Goal: Information Seeking & Learning: Learn about a topic

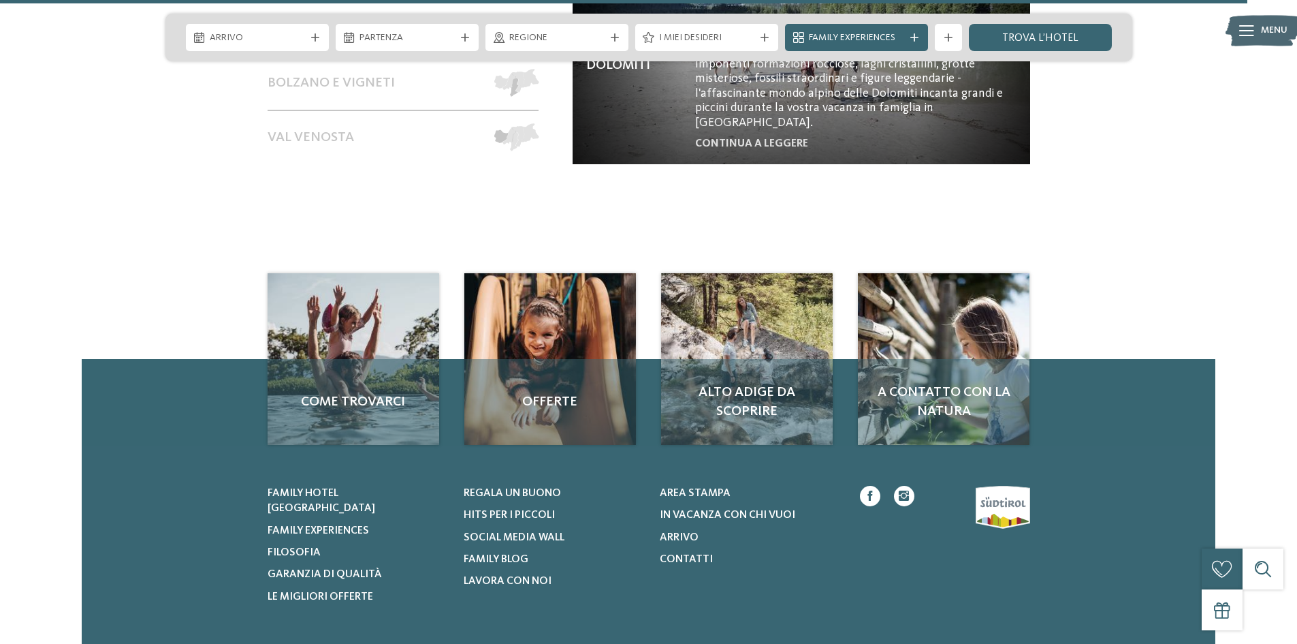
scroll to position [6129, 0]
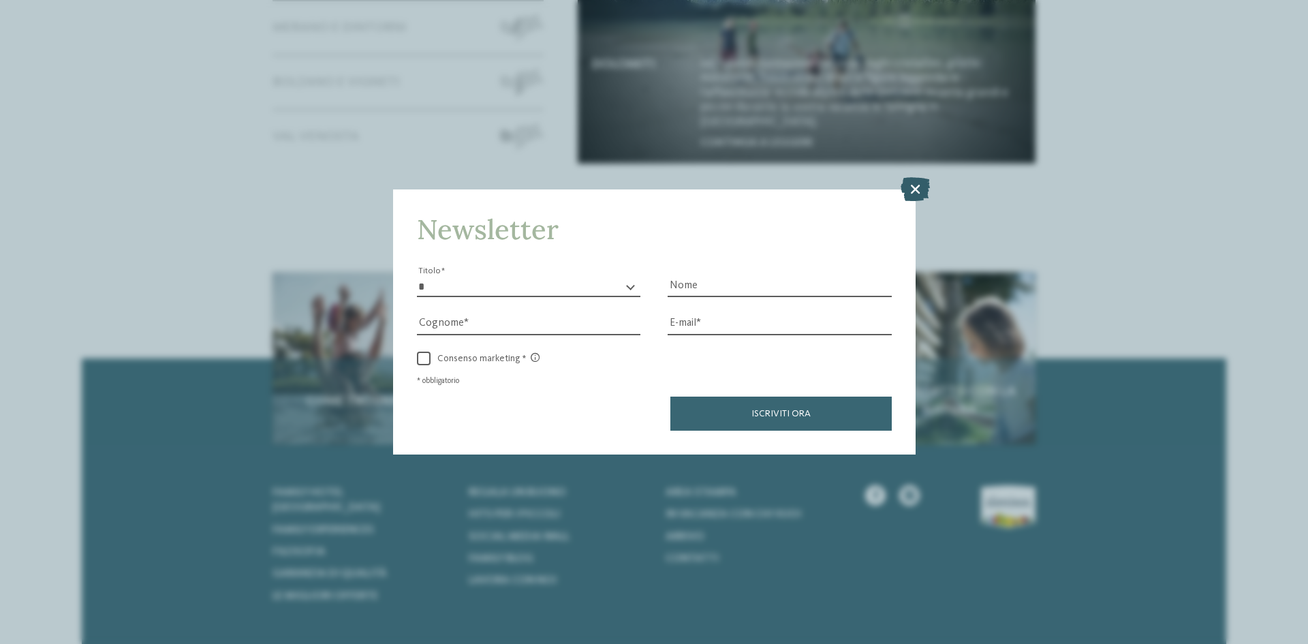
click at [918, 187] on icon at bounding box center [914, 189] width 29 height 24
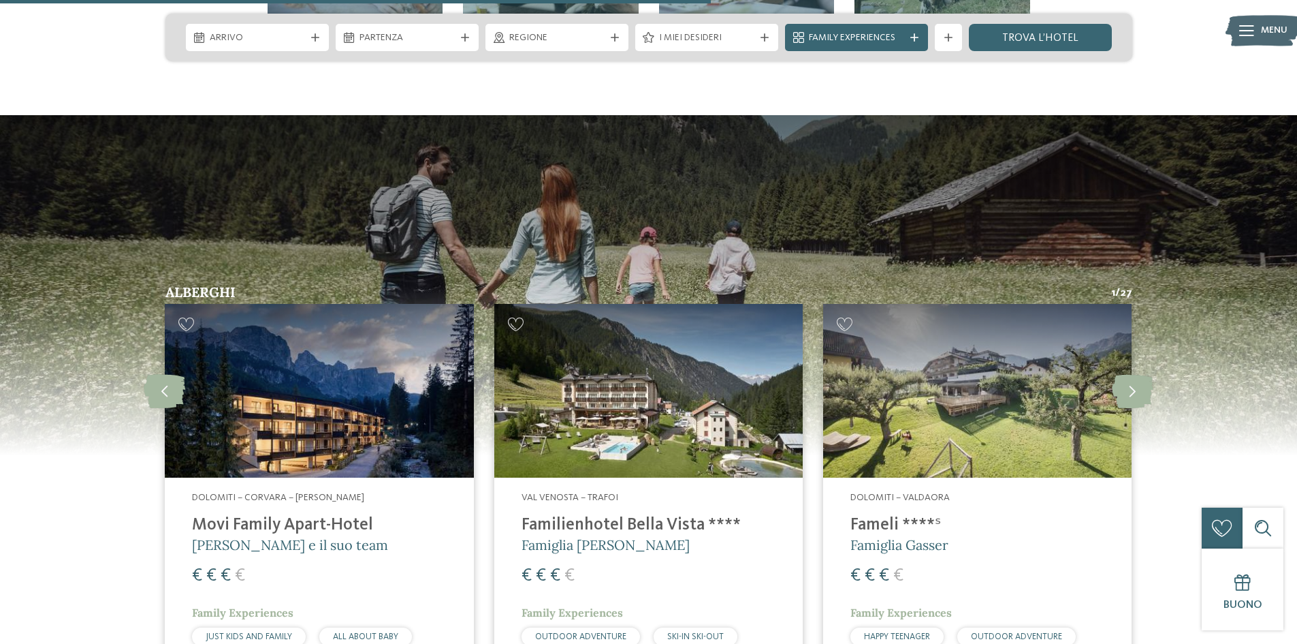
scroll to position [3473, 0]
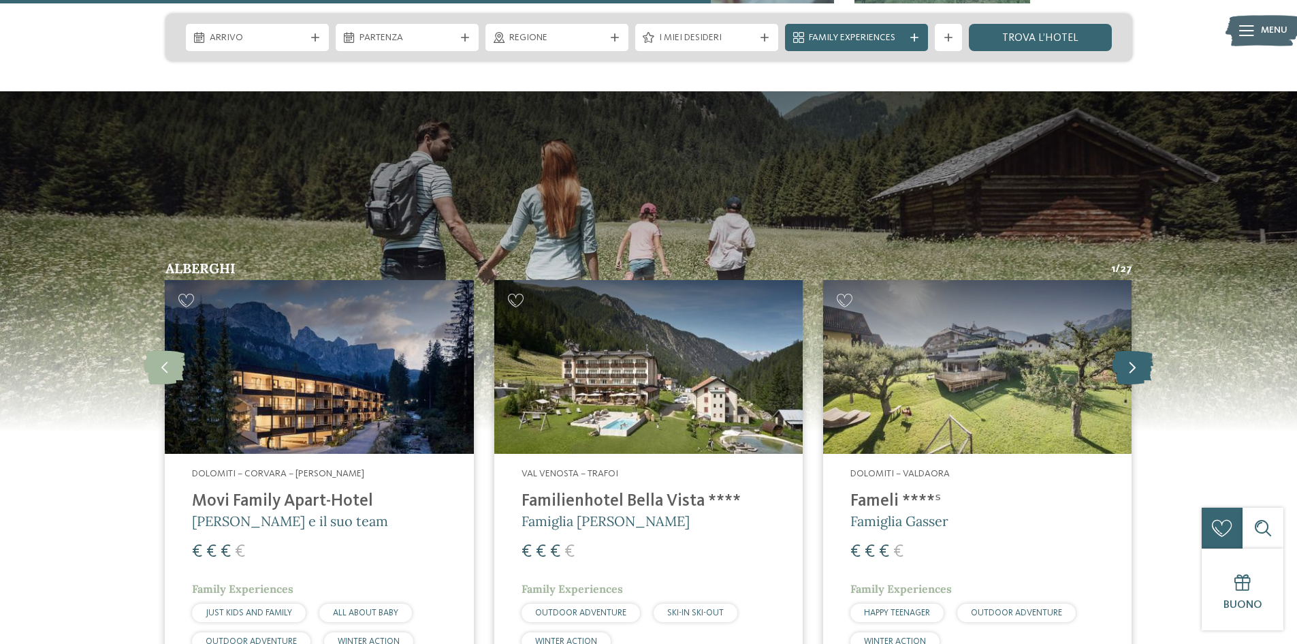
click at [1141, 350] on icon at bounding box center [1133, 367] width 42 height 34
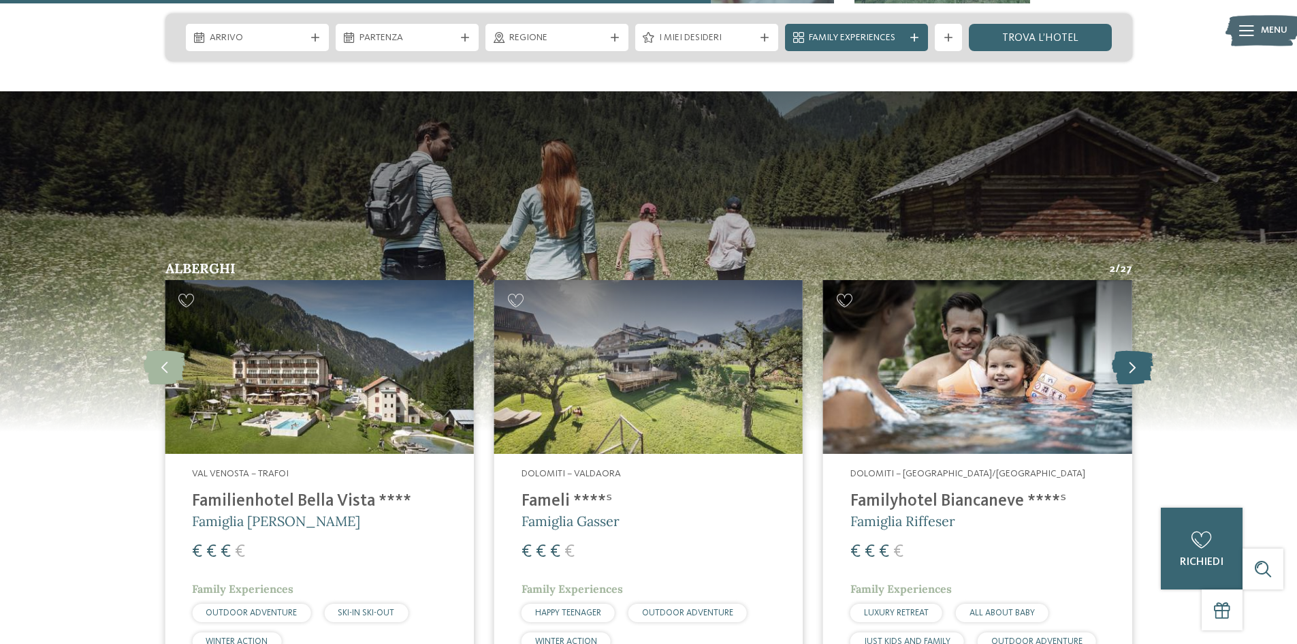
click at [1139, 350] on icon at bounding box center [1133, 367] width 42 height 34
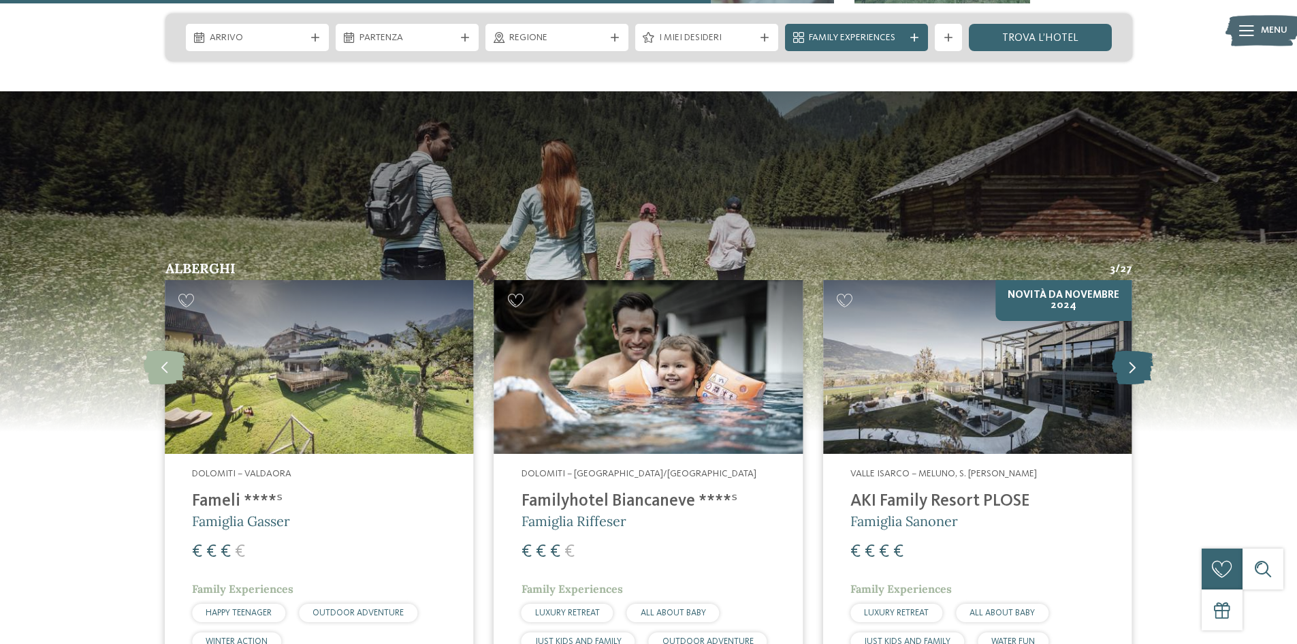
click at [1137, 350] on icon at bounding box center [1133, 367] width 42 height 34
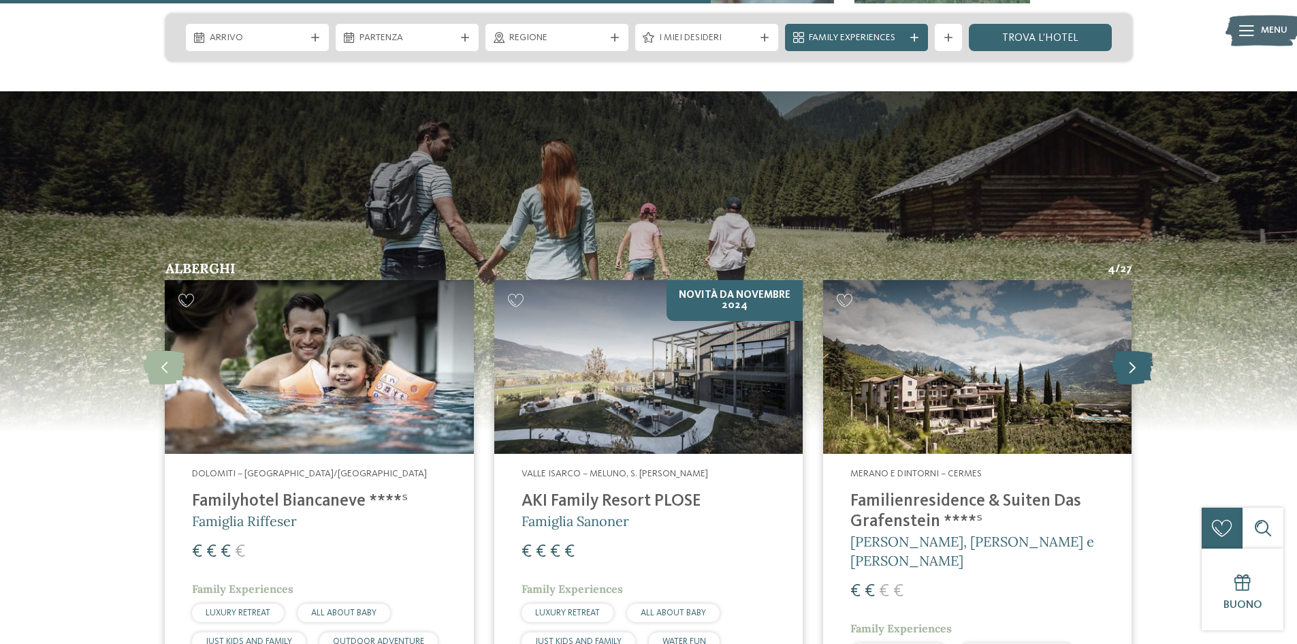
click at [1137, 350] on icon at bounding box center [1133, 367] width 42 height 34
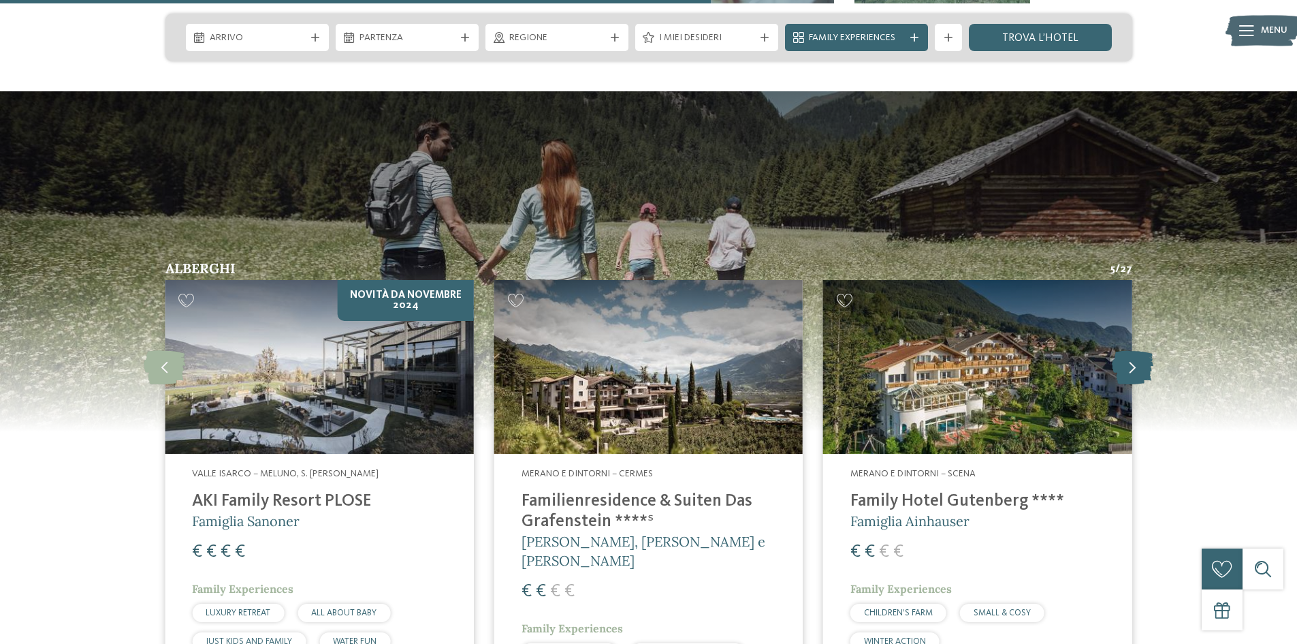
click at [1137, 350] on icon at bounding box center [1133, 367] width 42 height 34
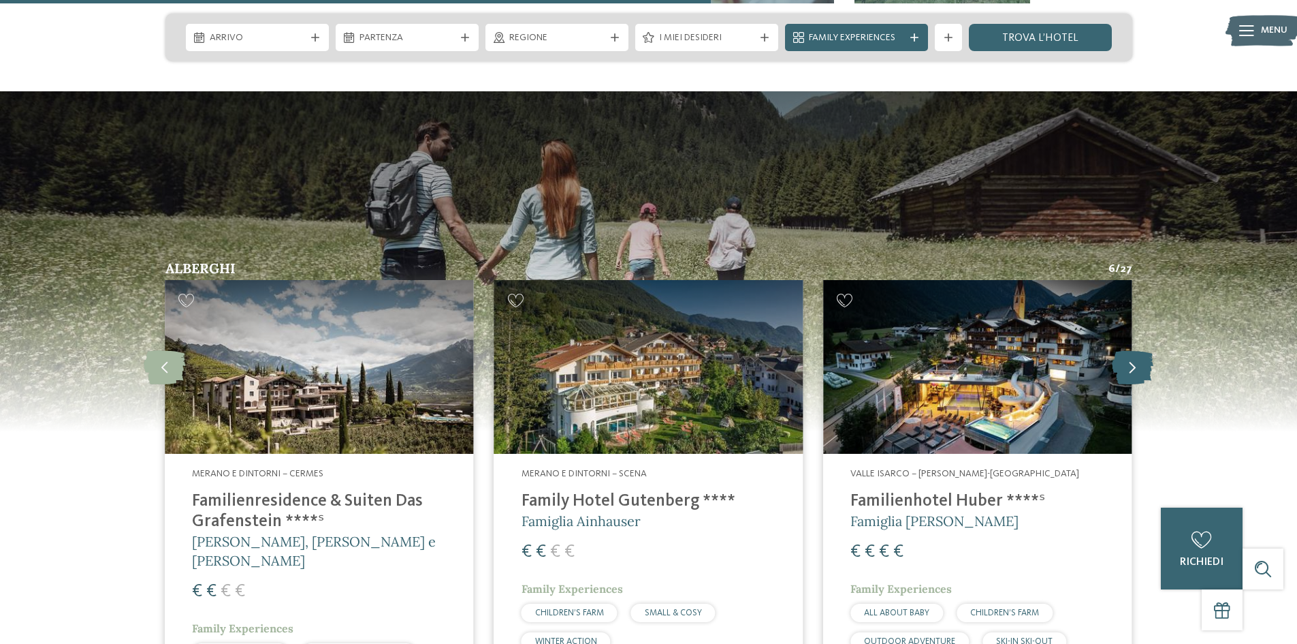
click at [1133, 350] on icon at bounding box center [1133, 367] width 42 height 34
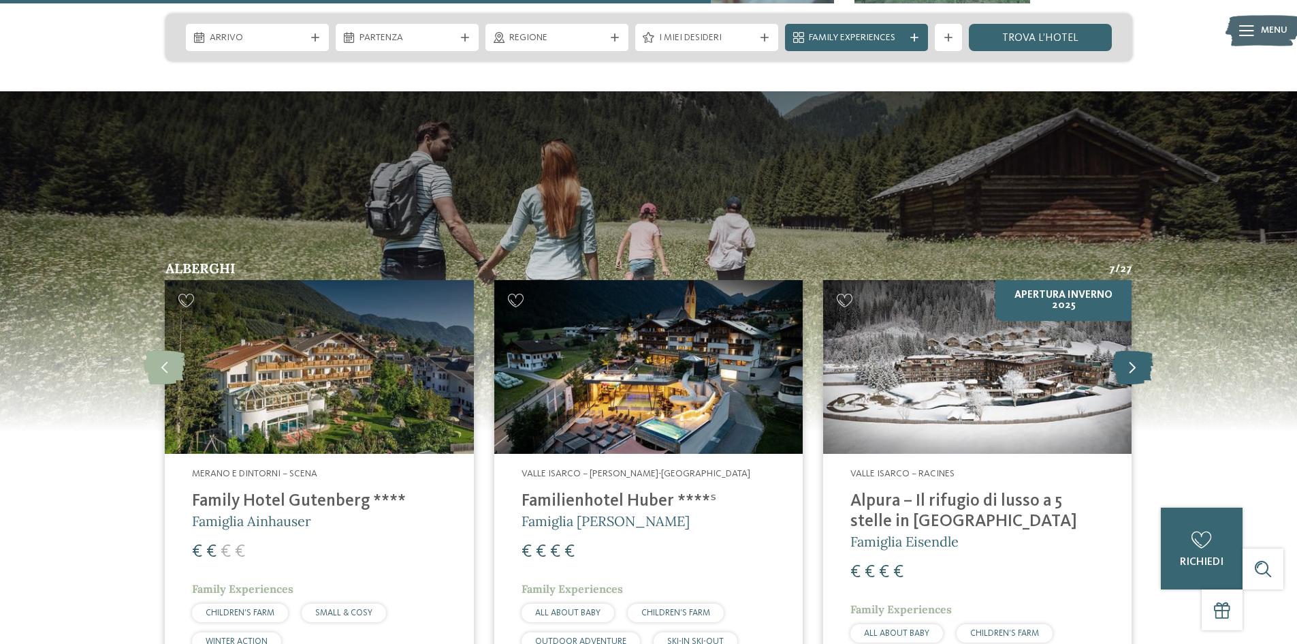
click at [1133, 350] on icon at bounding box center [1133, 367] width 42 height 34
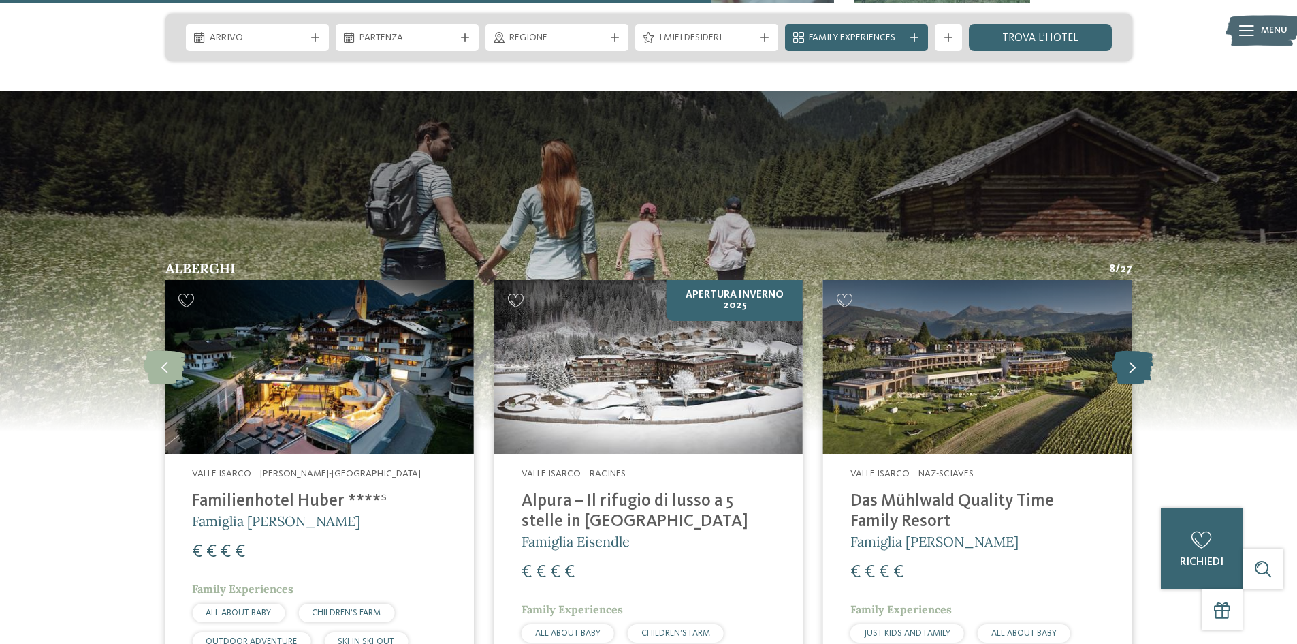
click at [1133, 350] on icon at bounding box center [1133, 367] width 42 height 34
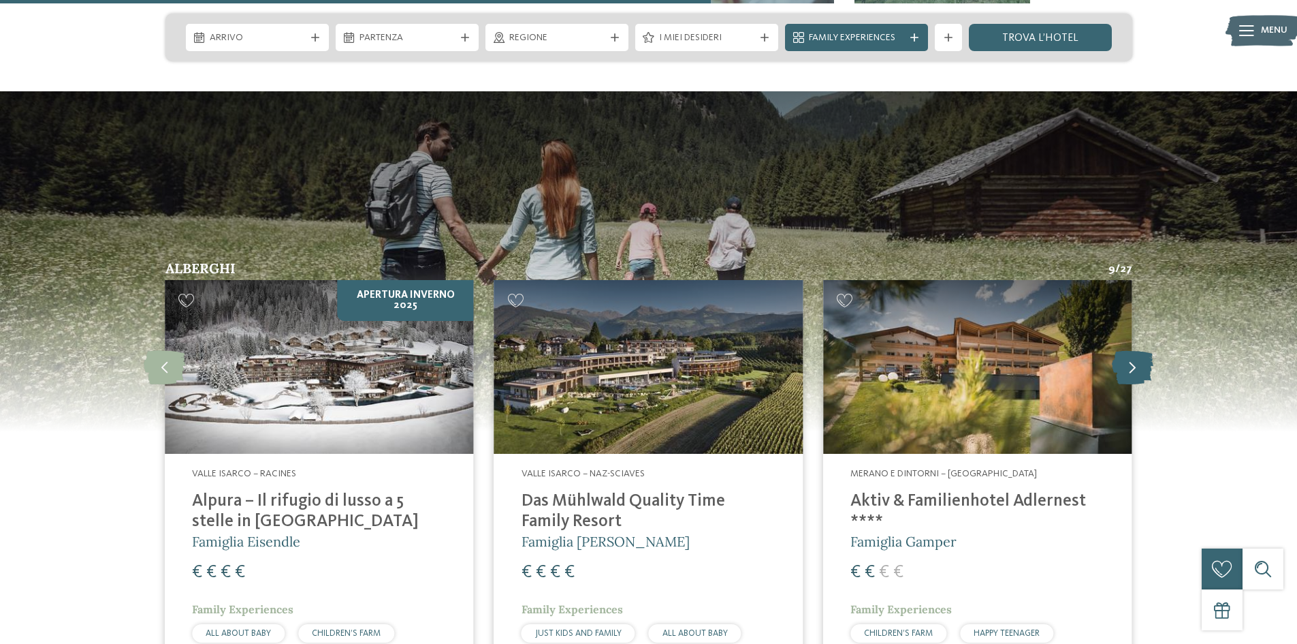
click at [1133, 350] on icon at bounding box center [1133, 367] width 42 height 34
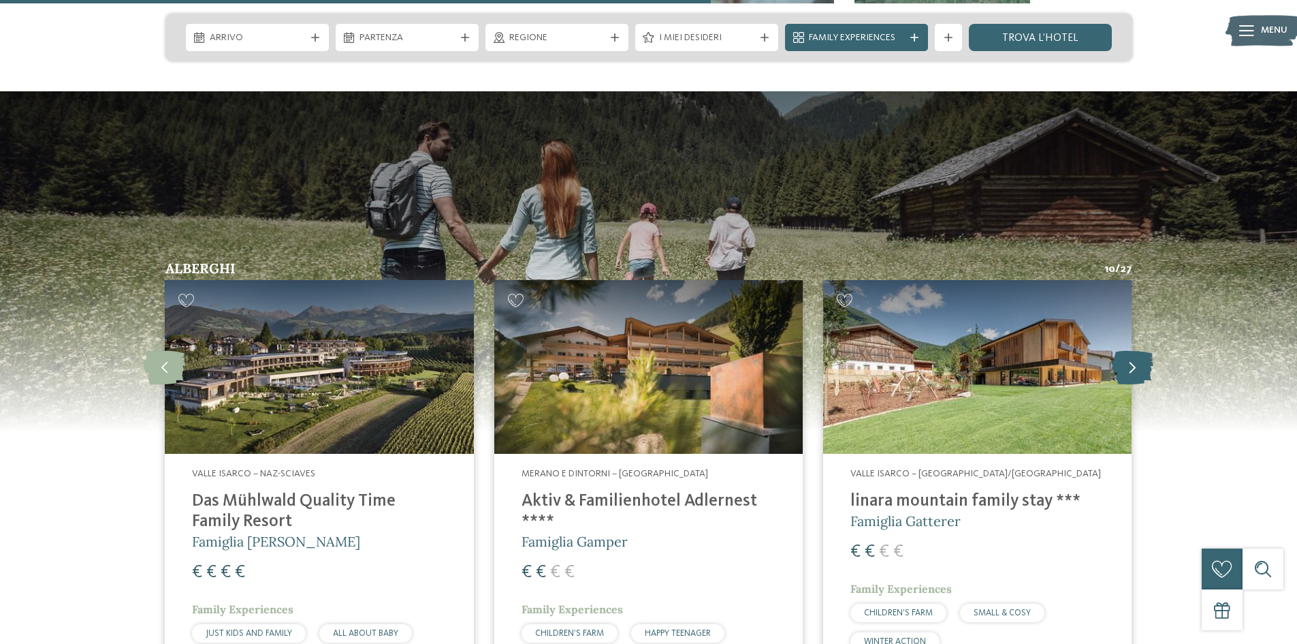
click at [1133, 350] on icon at bounding box center [1133, 367] width 42 height 34
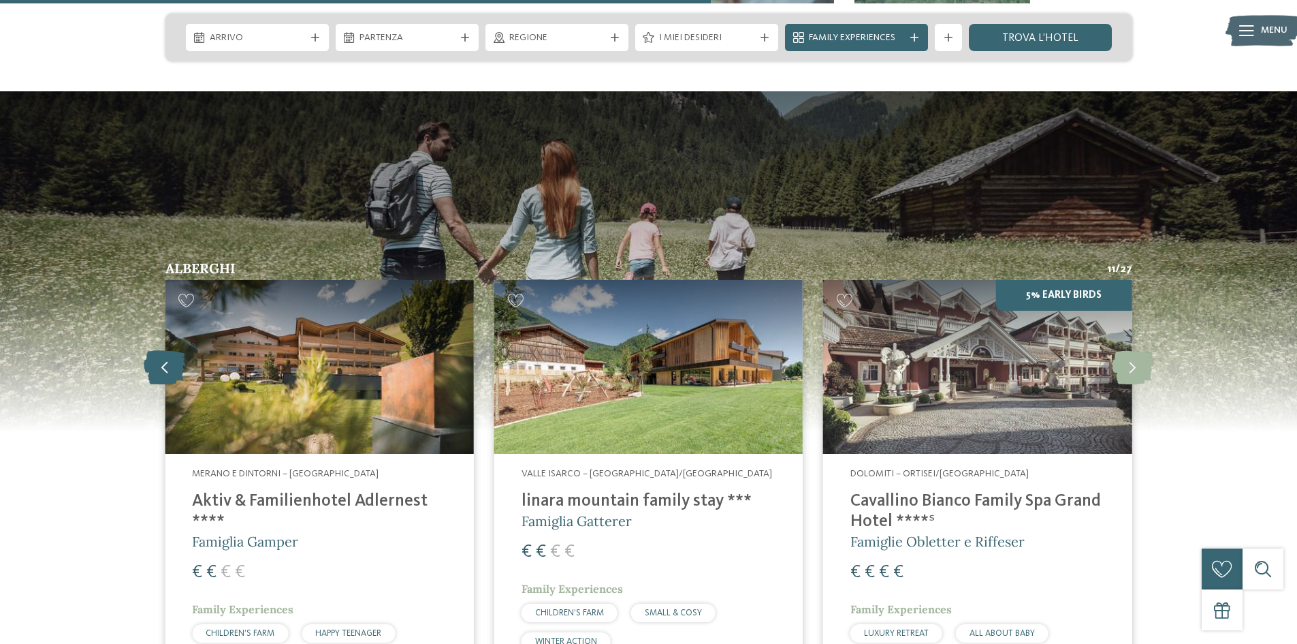
click at [171, 350] on icon at bounding box center [165, 367] width 42 height 34
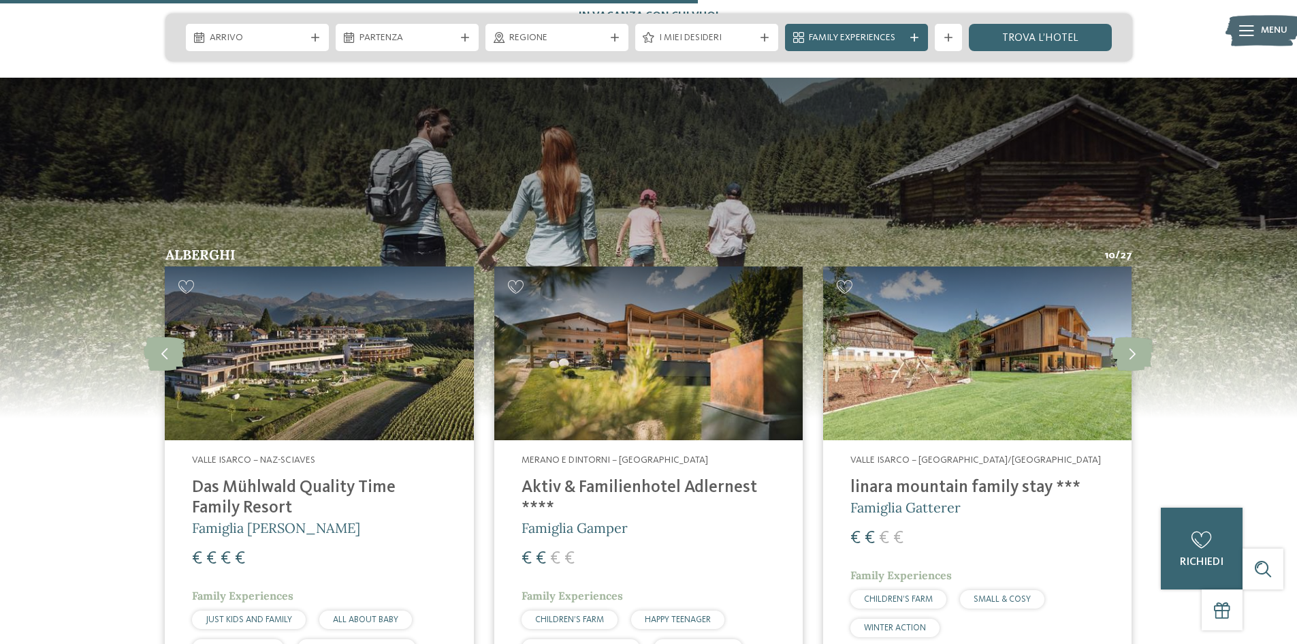
scroll to position [3405, 0]
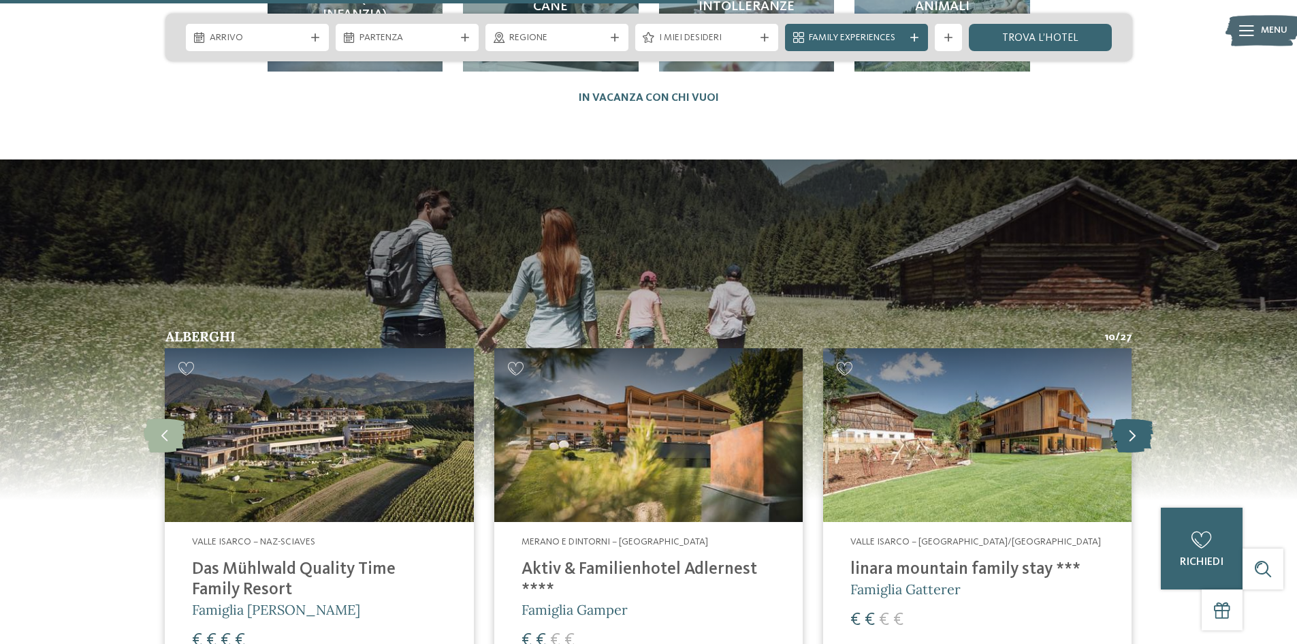
click at [1136, 418] on icon at bounding box center [1133, 435] width 42 height 34
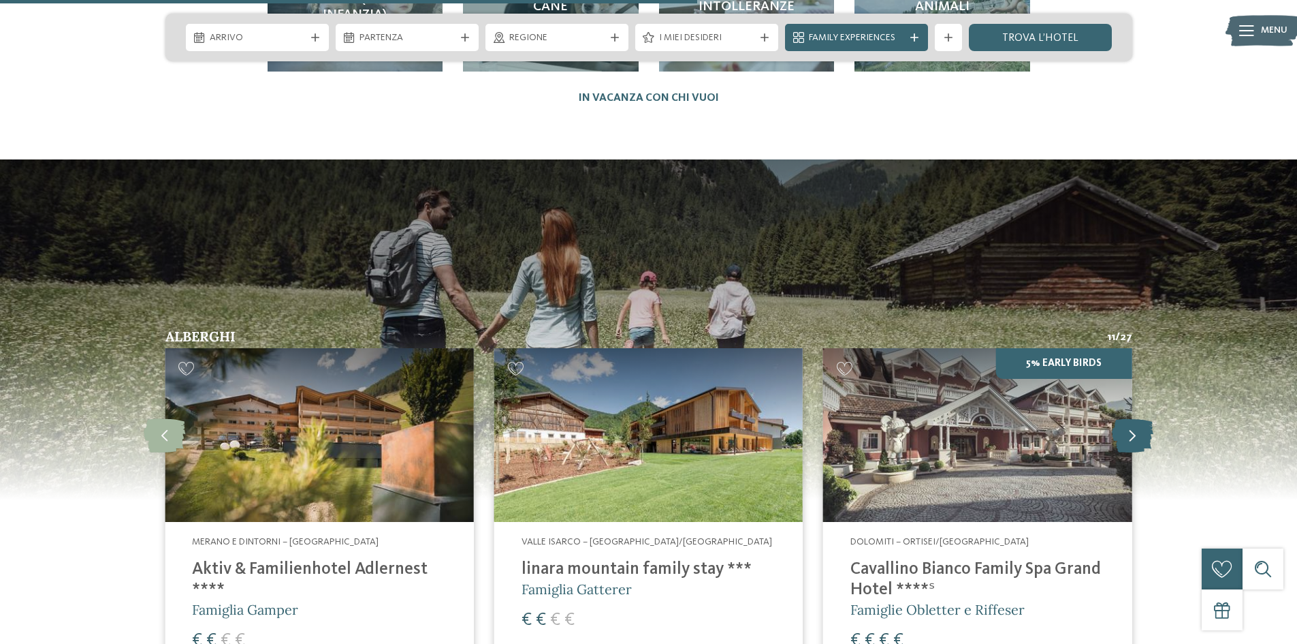
click at [1135, 418] on icon at bounding box center [1133, 435] width 42 height 34
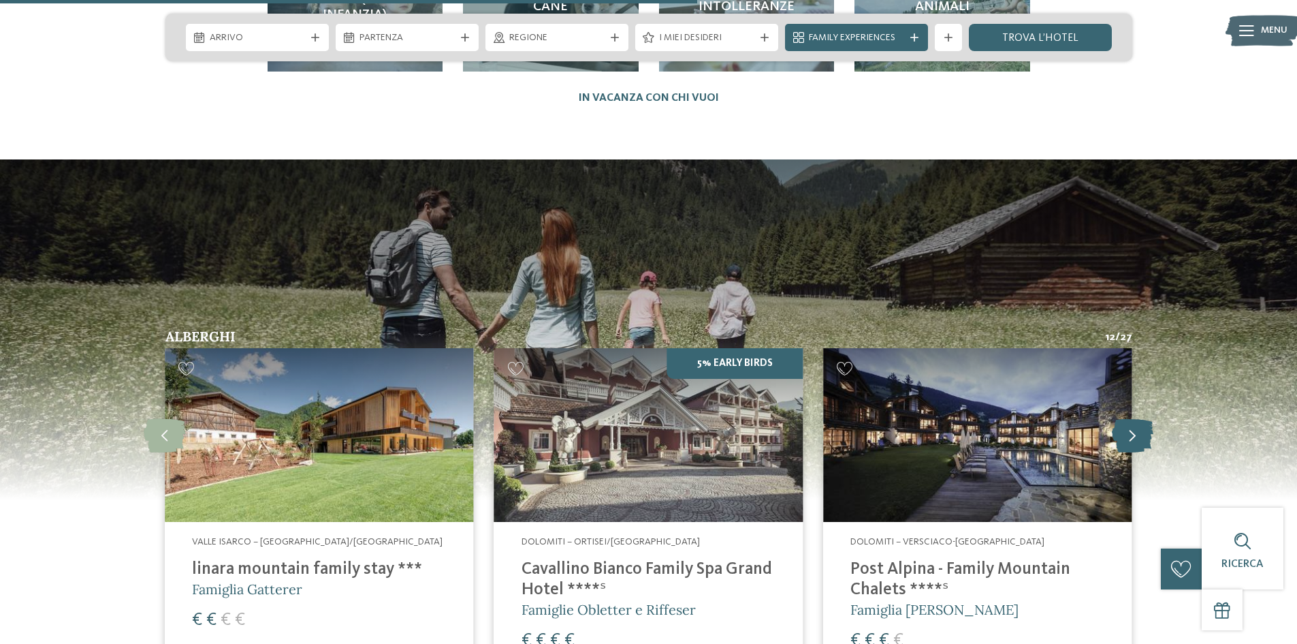
click at [1135, 418] on icon at bounding box center [1133, 435] width 42 height 34
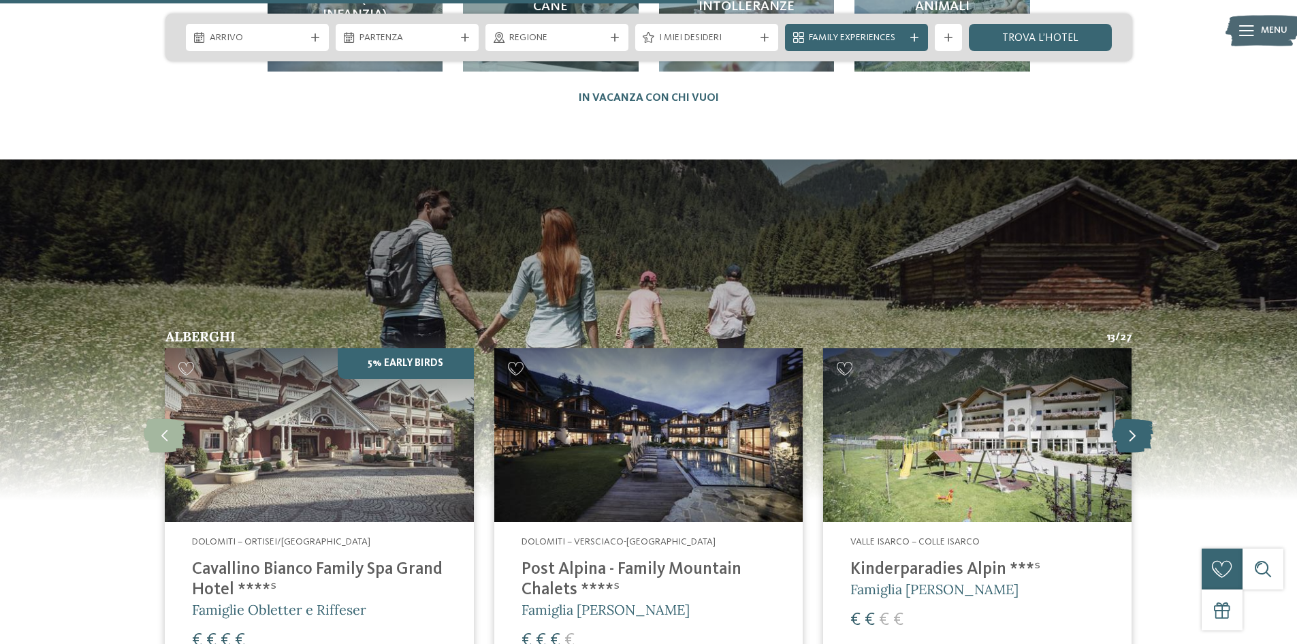
click at [1133, 418] on icon at bounding box center [1133, 435] width 42 height 34
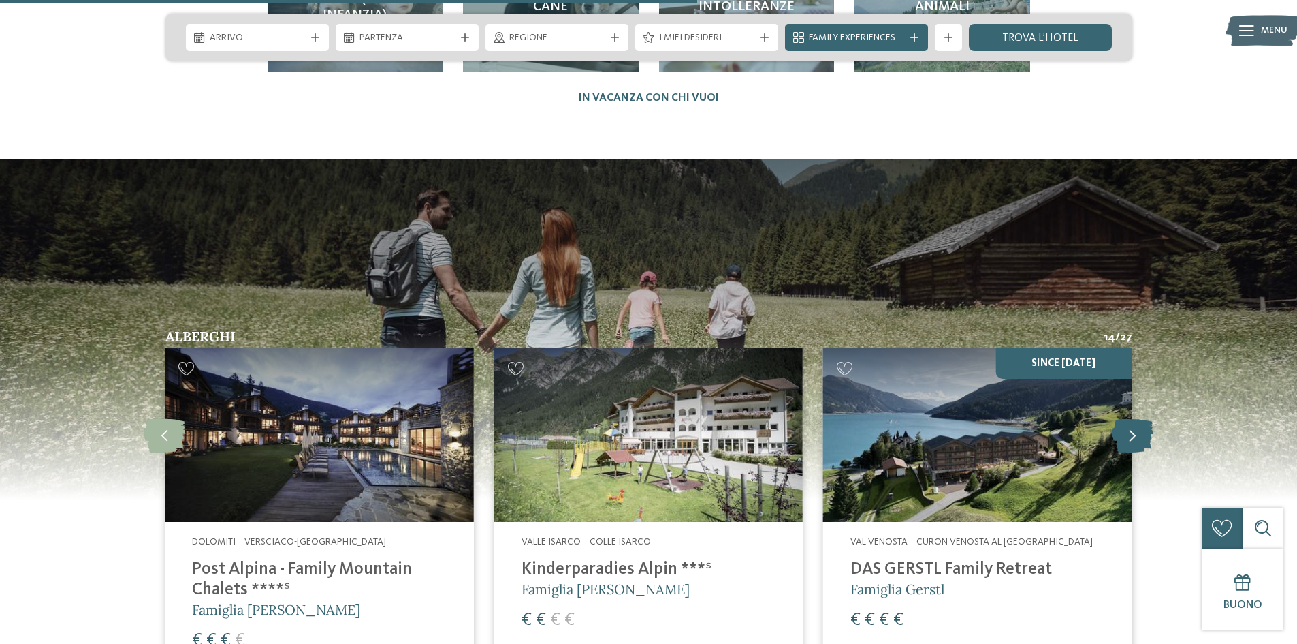
click at [1133, 418] on icon at bounding box center [1133, 435] width 42 height 34
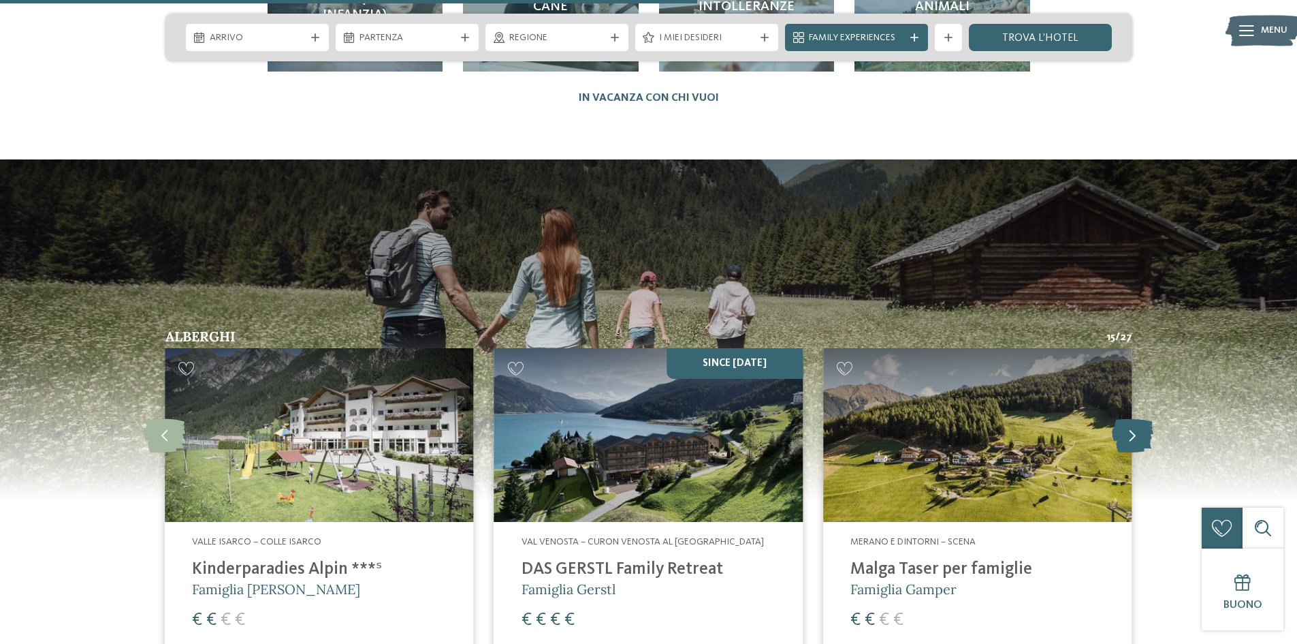
click at [1133, 418] on icon at bounding box center [1133, 435] width 42 height 34
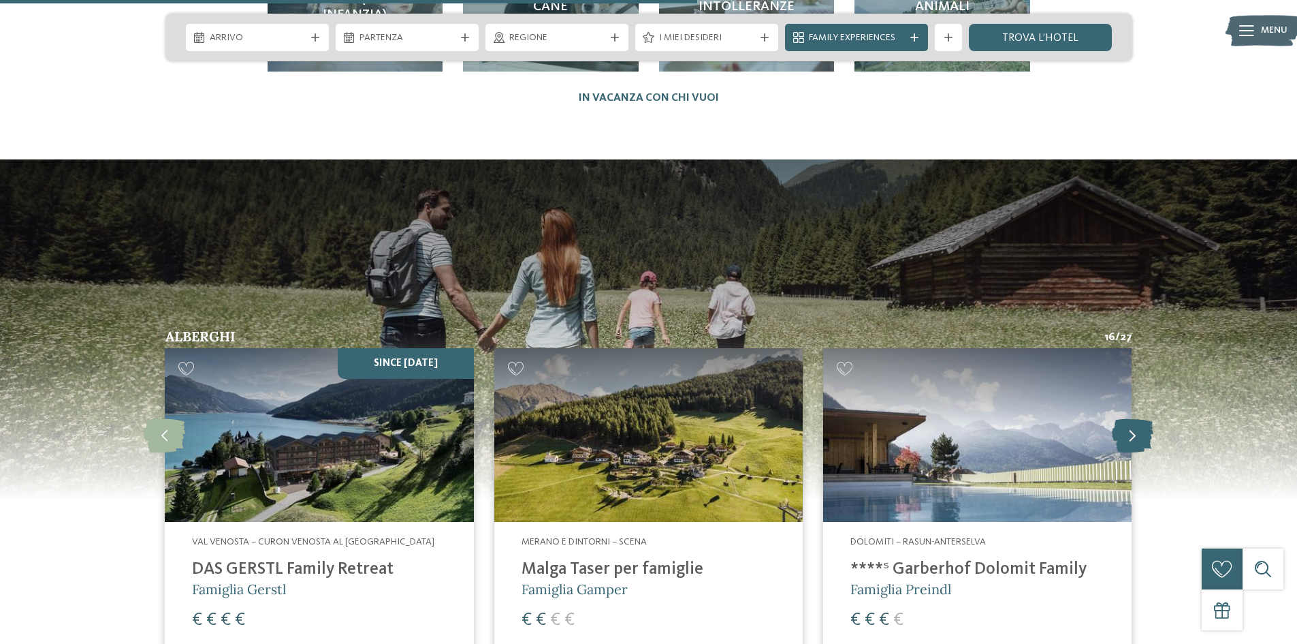
click at [1130, 418] on icon at bounding box center [1133, 435] width 42 height 34
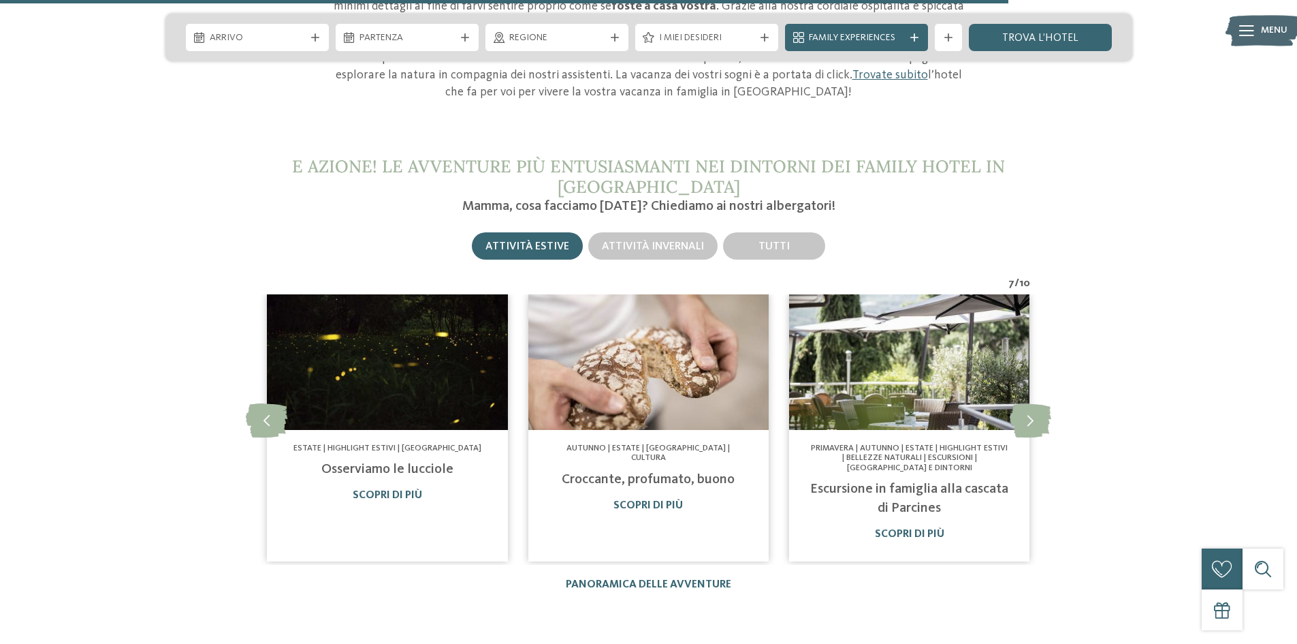
scroll to position [4699, 0]
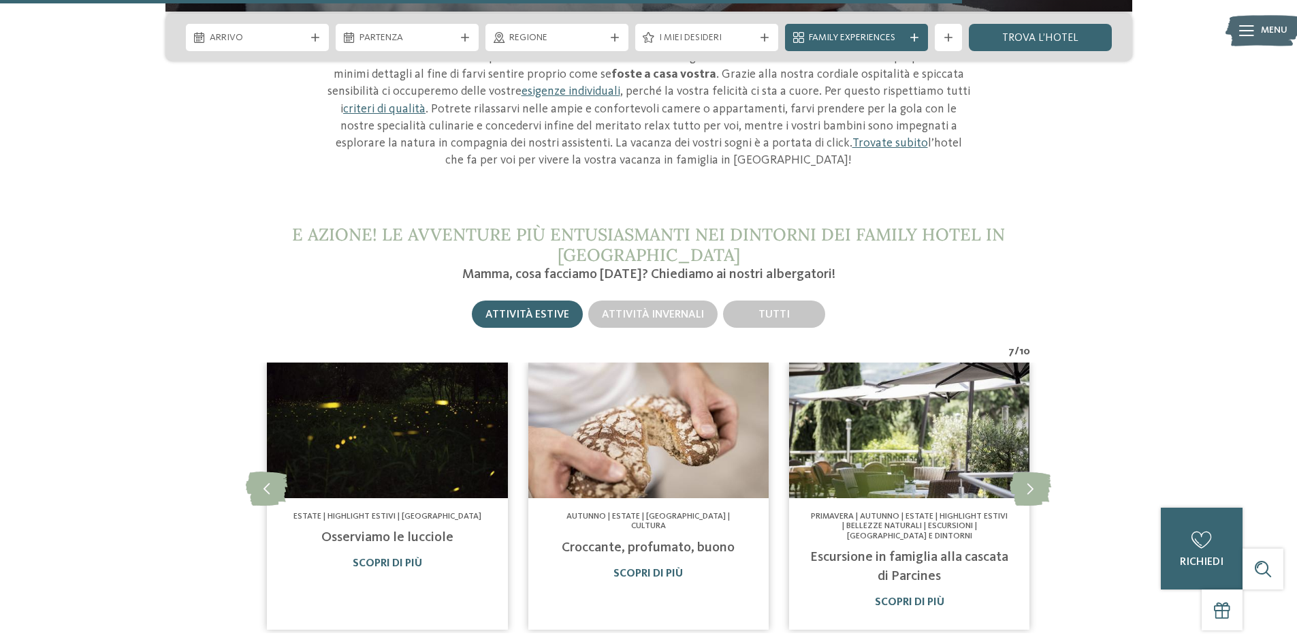
click at [387, 424] on img at bounding box center [387, 430] width 240 height 136
